Goal: Find specific page/section: Find specific page/section

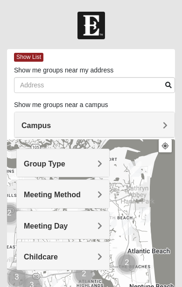
click at [105, 165] on div "Group Type" at bounding box center [63, 163] width 93 height 28
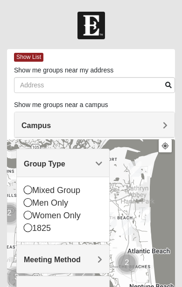
click at [33, 200] on div "Men Only" at bounding box center [63, 203] width 79 height 13
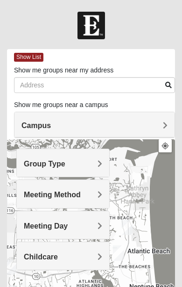
click at [102, 194] on div "Meeting Method" at bounding box center [63, 194] width 93 height 28
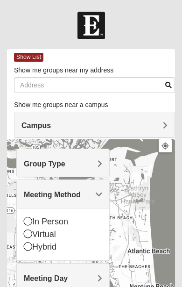
click at [32, 221] on icon at bounding box center [28, 221] width 8 height 8
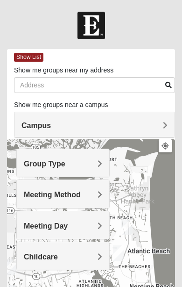
click at [68, 223] on span "Meeting Day" at bounding box center [46, 226] width 44 height 8
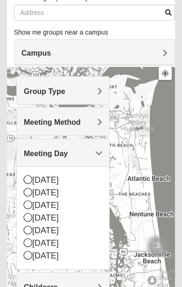
scroll to position [72, 0]
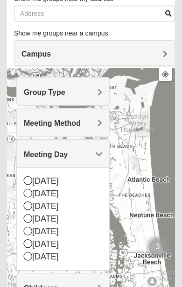
click at [33, 218] on div "[DATE]" at bounding box center [63, 219] width 79 height 13
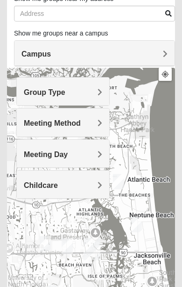
click at [102, 184] on div "Childcare" at bounding box center [63, 185] width 93 height 28
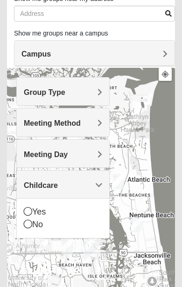
click at [34, 225] on div "No" at bounding box center [63, 224] width 79 height 13
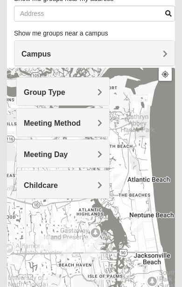
click at [65, 92] on span "Group Type" at bounding box center [45, 92] width 42 height 8
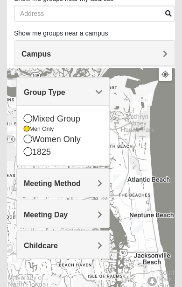
click at [32, 117] on div "Mixed Group" at bounding box center [63, 119] width 79 height 13
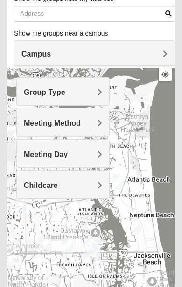
click at [97, 123] on h4 "Meeting Method" at bounding box center [63, 123] width 79 height 9
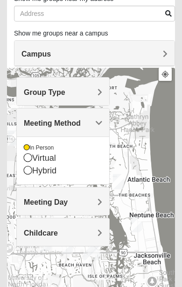
click at [68, 203] on span "Meeting Day" at bounding box center [46, 202] width 44 height 8
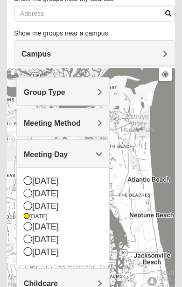
click at [50, 215] on div "[DATE]" at bounding box center [63, 217] width 79 height 8
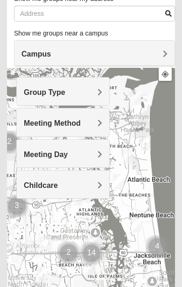
click at [103, 185] on div "Childcare" at bounding box center [63, 185] width 93 height 28
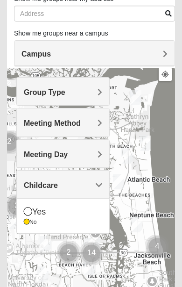
click at [31, 221] on div "No" at bounding box center [63, 222] width 79 height 8
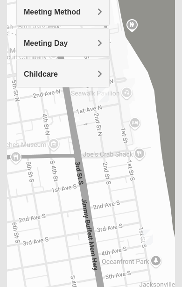
scroll to position [183, 0]
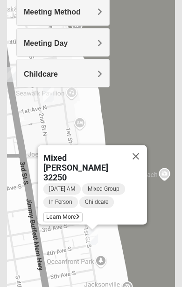
click at [144, 160] on button "Close" at bounding box center [136, 156] width 22 height 22
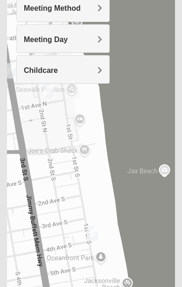
scroll to position [186, 0]
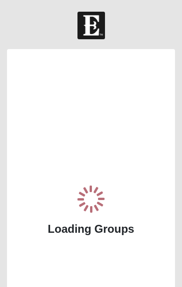
scroll to position [104, 0]
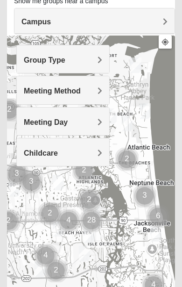
click at [65, 60] on span "Group Type" at bounding box center [45, 60] width 42 height 8
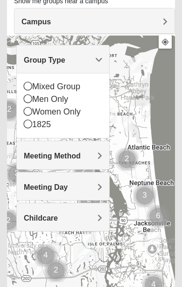
click at [35, 84] on div "Mixed Group" at bounding box center [63, 86] width 79 height 13
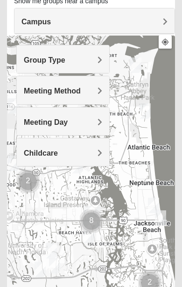
click at [81, 87] on span "Meeting Method" at bounding box center [52, 91] width 57 height 8
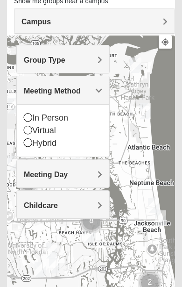
click at [29, 115] on icon at bounding box center [28, 117] width 8 height 8
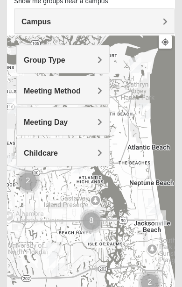
click at [110, 126] on div at bounding box center [91, 223] width 168 height 374
click at [68, 120] on span "Meeting Day" at bounding box center [46, 122] width 44 height 8
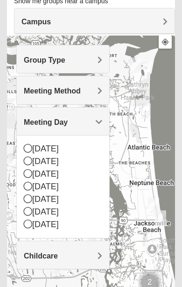
click at [30, 186] on icon at bounding box center [28, 186] width 8 height 8
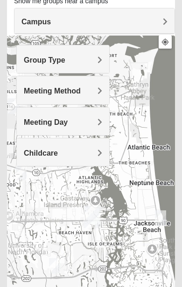
click at [104, 246] on div at bounding box center [91, 223] width 168 height 374
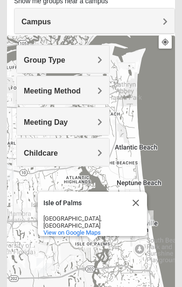
click at [58, 154] on span "Childcare" at bounding box center [41, 153] width 34 height 8
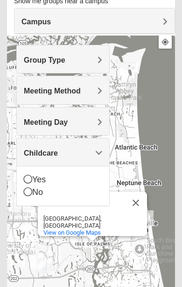
click at [36, 190] on div "No" at bounding box center [63, 192] width 79 height 13
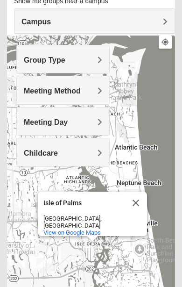
click at [151, 109] on div "[GEOGRAPHIC_DATA] [GEOGRAPHIC_DATA] [GEOGRAPHIC_DATA], [GEOGRAPHIC_DATA] View o…" at bounding box center [91, 223] width 168 height 374
